Goal: Task Accomplishment & Management: Use online tool/utility

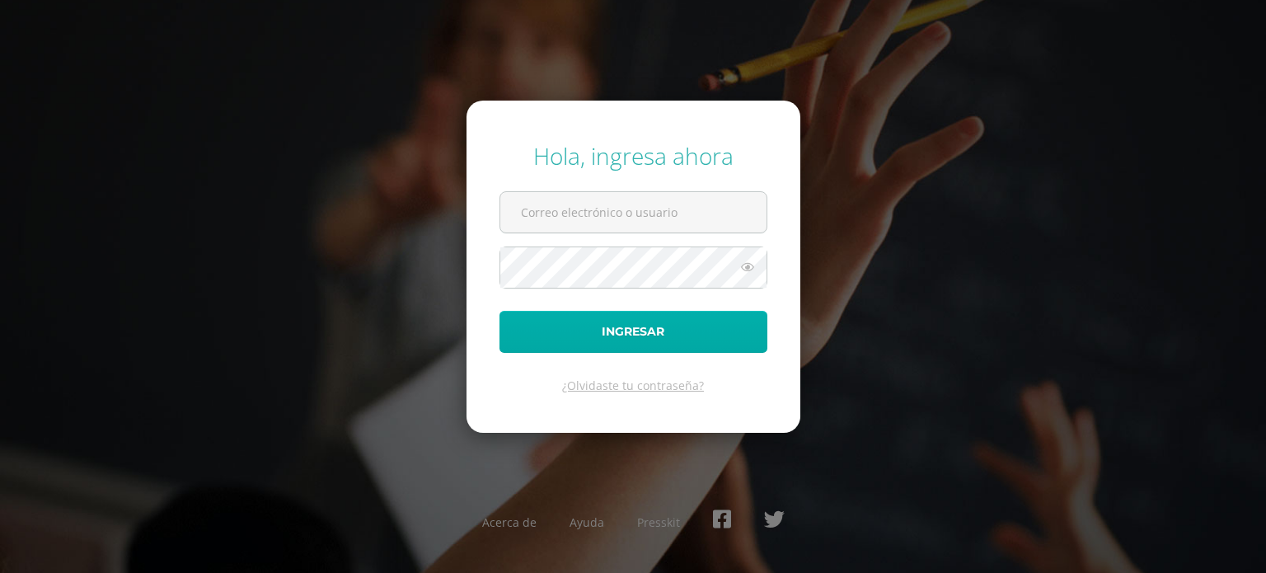
type input "COS00013@osoriosandoval.edu.gt"
click at [669, 341] on button "Ingresar" at bounding box center [634, 332] width 268 height 42
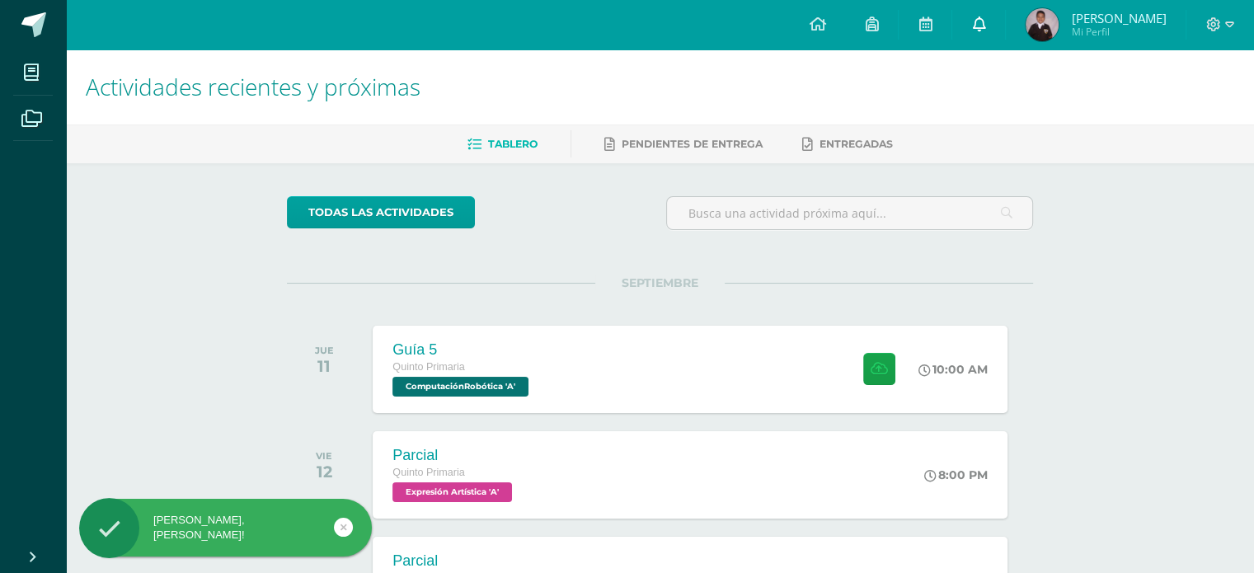
click at [985, 20] on icon at bounding box center [978, 23] width 13 height 15
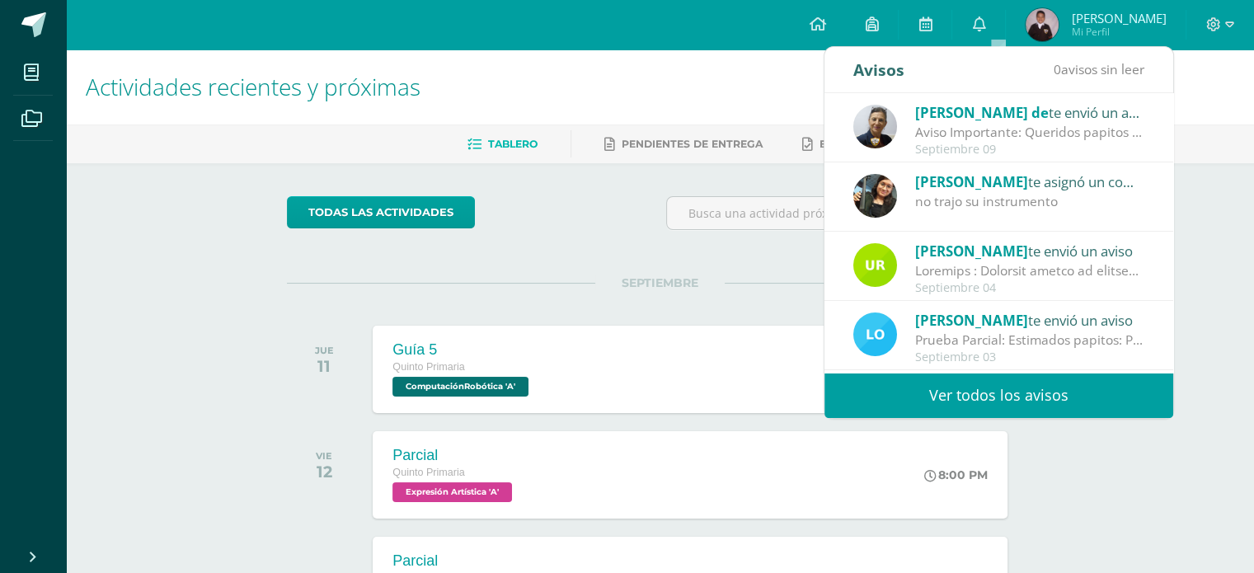
click at [1066, 261] on div at bounding box center [1029, 270] width 229 height 19
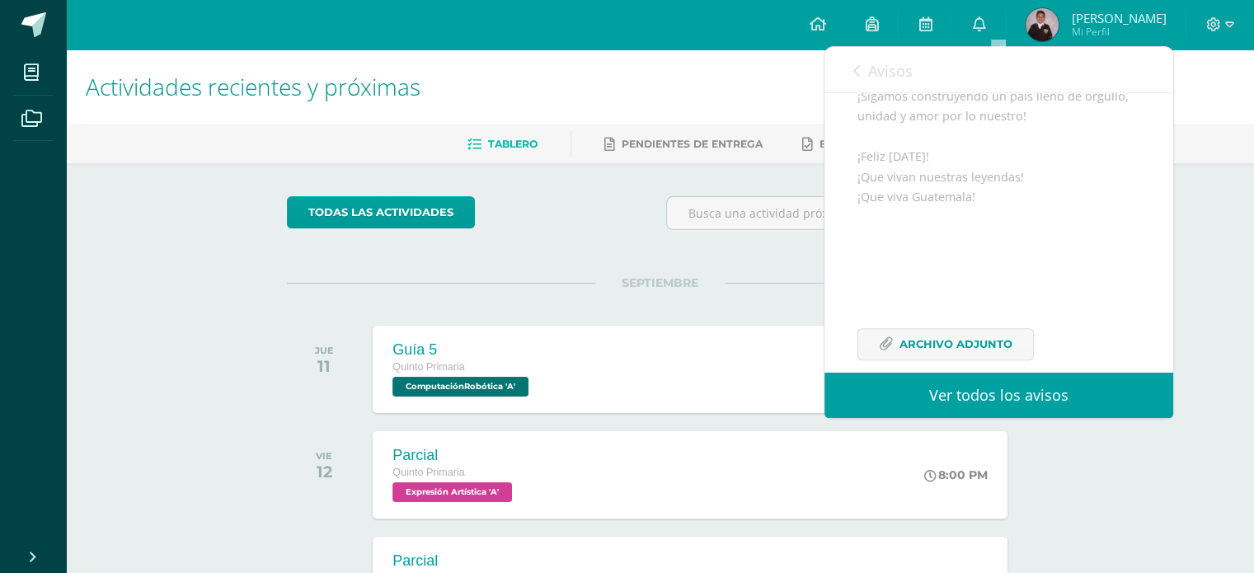
scroll to position [789, 0]
click at [1001, 316] on span "Archivo Adjunto" at bounding box center [955, 319] width 113 height 30
